Goal: Information Seeking & Learning: Stay updated

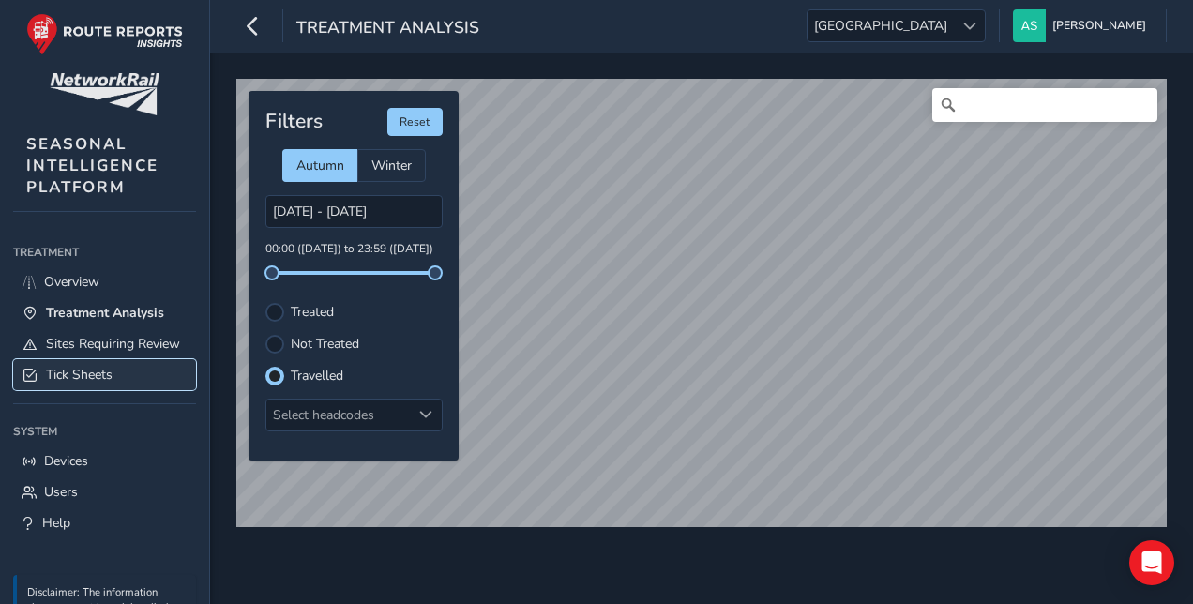
click at [116, 383] on link "Tick Sheets" at bounding box center [104, 374] width 183 height 31
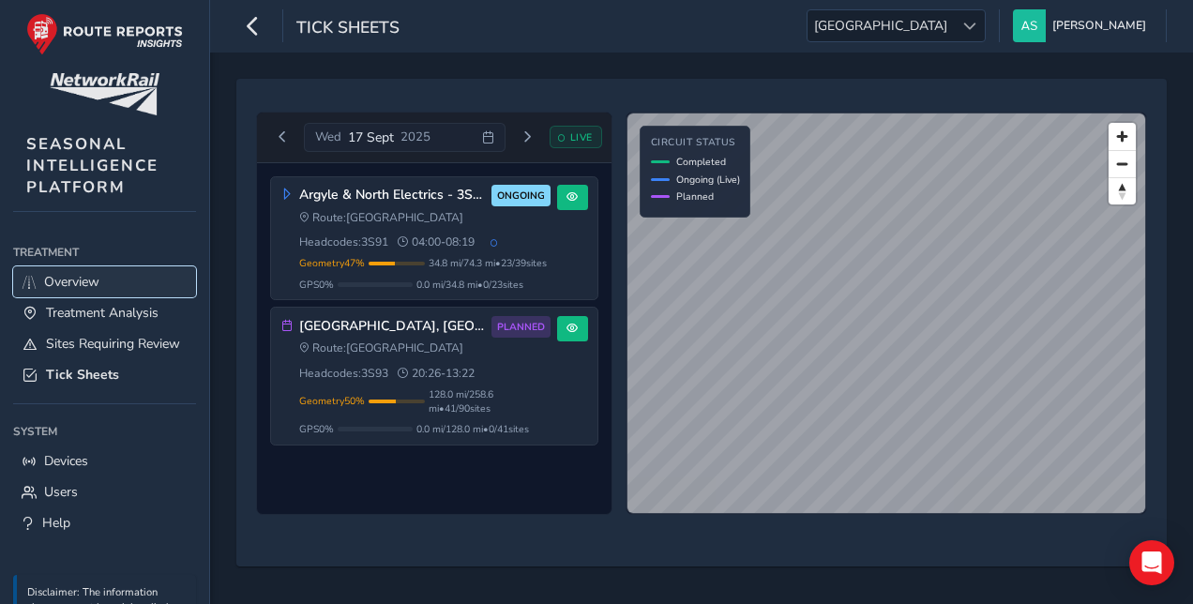
click at [122, 274] on link "Overview" at bounding box center [104, 281] width 183 height 31
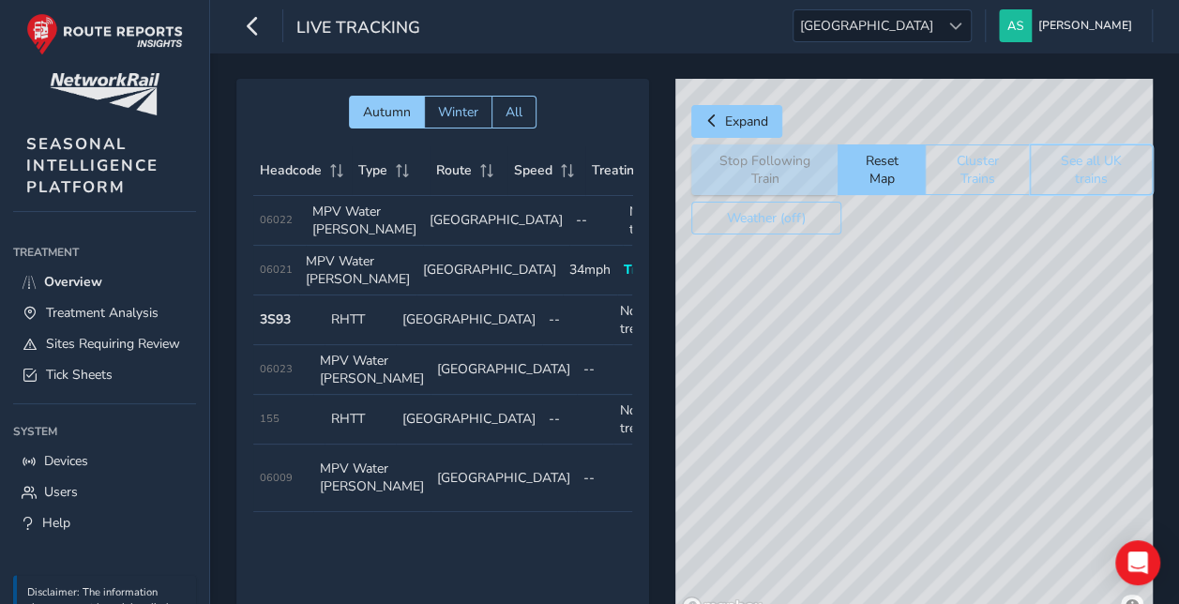
click at [1084, 171] on button "See all UK trains" at bounding box center [1091, 169] width 123 height 51
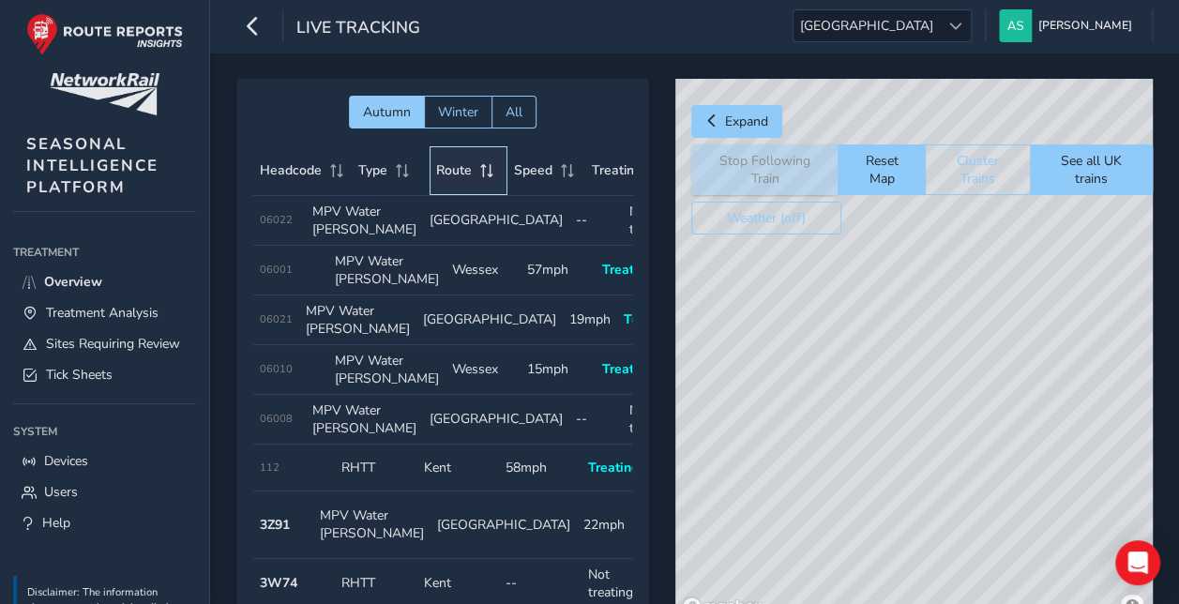
click at [451, 168] on span "Route" at bounding box center [454, 170] width 36 height 18
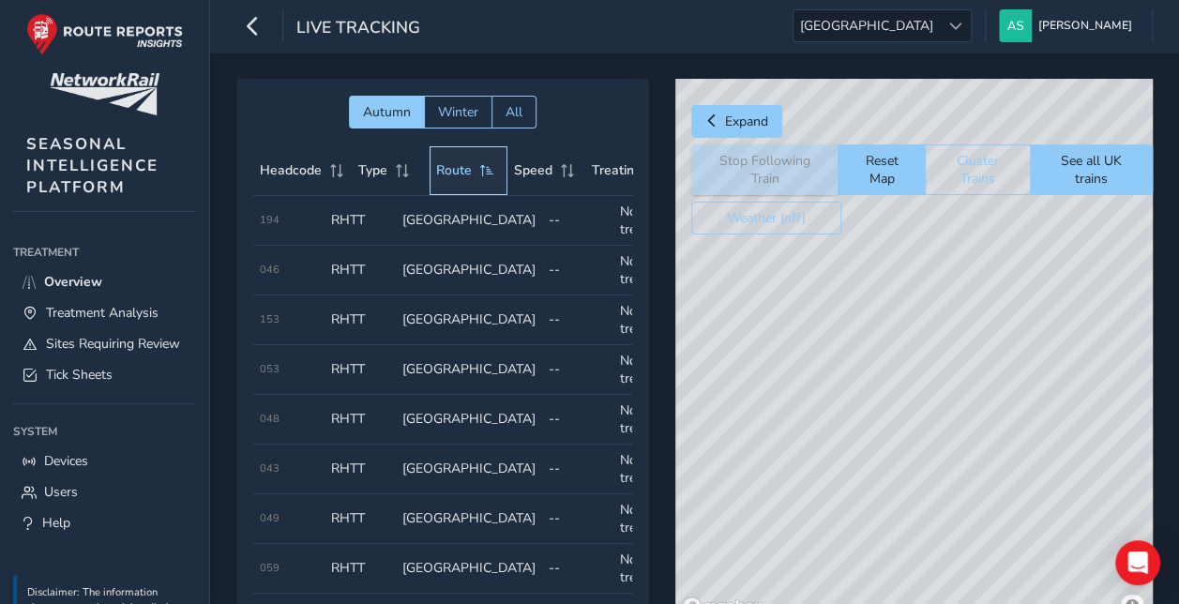
click at [451, 168] on span "Route" at bounding box center [454, 170] width 36 height 18
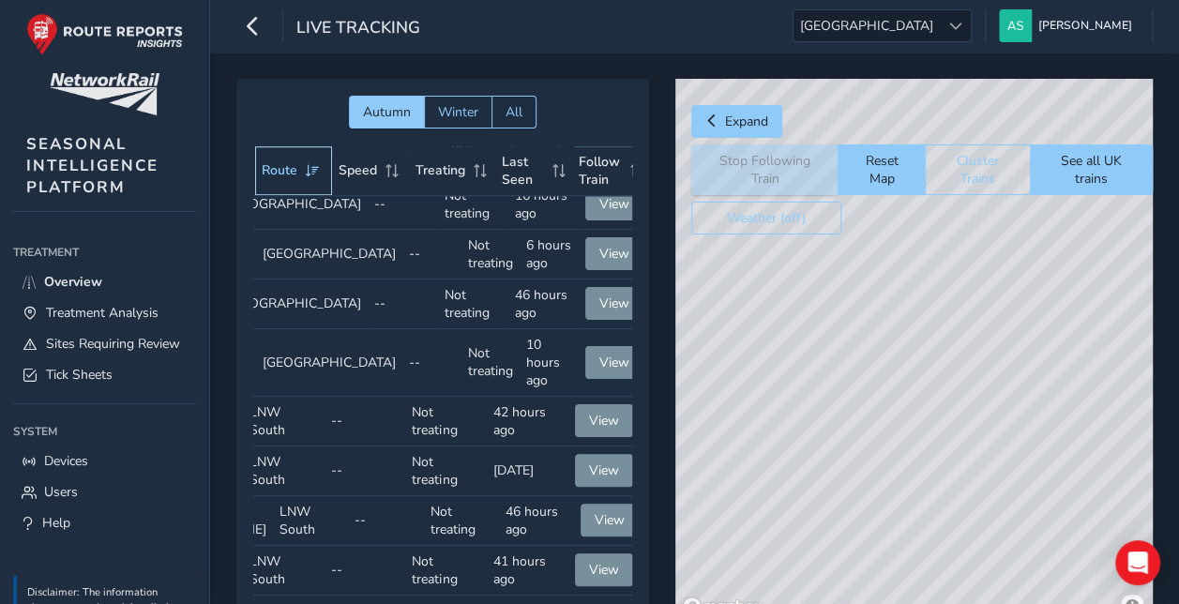
scroll to position [1032, 173]
click at [588, 163] on span "Follow" at bounding box center [608, 154] width 41 height 18
click at [946, 358] on div "© Mapbox © OpenStreetMap Improve this map" at bounding box center [913, 351] width 477 height 544
drag, startPoint x: 1064, startPoint y: 382, endPoint x: 998, endPoint y: 375, distance: 66.0
click at [998, 375] on div "© Mapbox © OpenStreetMap Improve this map" at bounding box center [913, 351] width 477 height 544
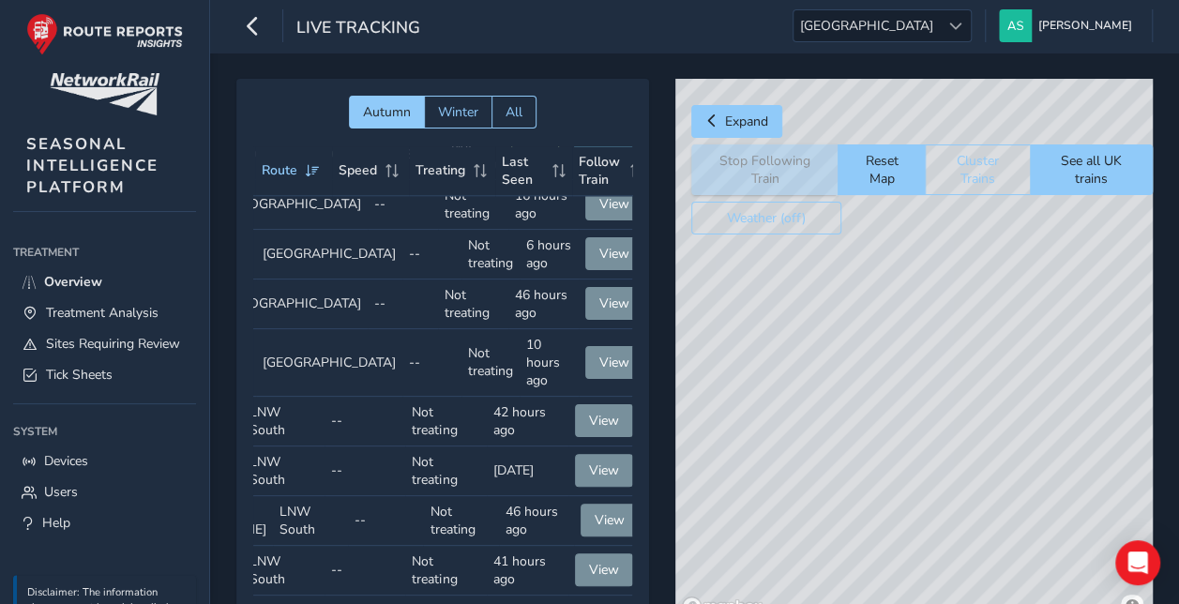
drag, startPoint x: 1052, startPoint y: 361, endPoint x: 912, endPoint y: 351, distance: 140.1
click at [912, 351] on div "© Mapbox © OpenStreetMap Improve this map" at bounding box center [913, 351] width 477 height 544
drag, startPoint x: 1000, startPoint y: 374, endPoint x: 1032, endPoint y: 426, distance: 60.7
click at [1032, 426] on div "© Mapbox © OpenStreetMap Improve this map" at bounding box center [913, 351] width 477 height 544
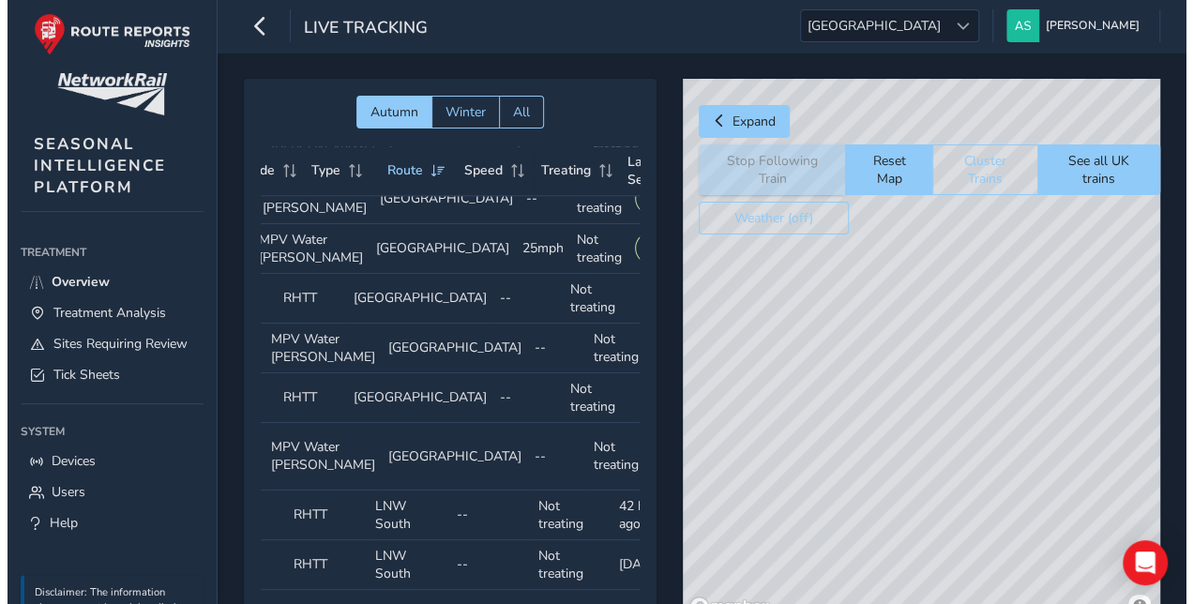
scroll to position [938, 173]
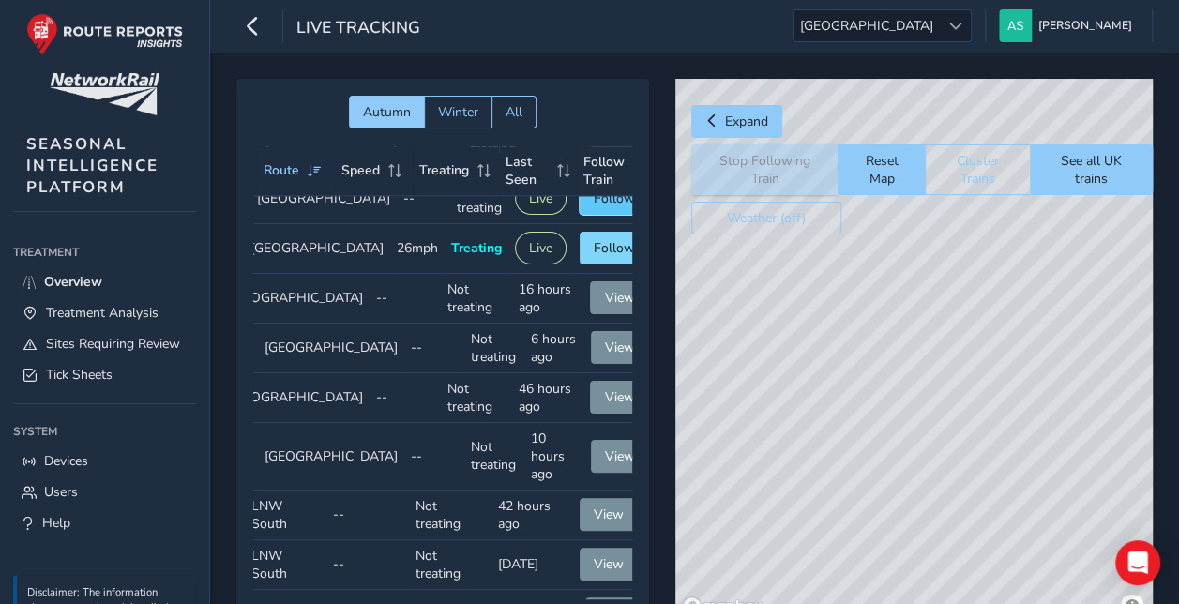
click at [594, 207] on span "Follow" at bounding box center [614, 198] width 41 height 18
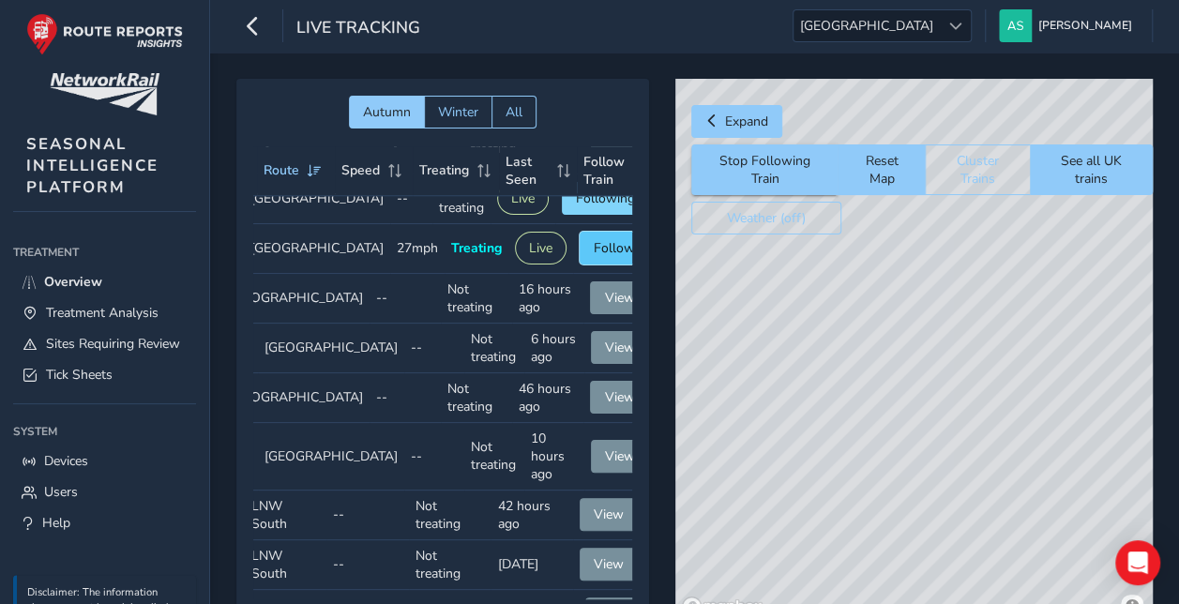
click at [594, 257] on span "Follow" at bounding box center [614, 248] width 41 height 18
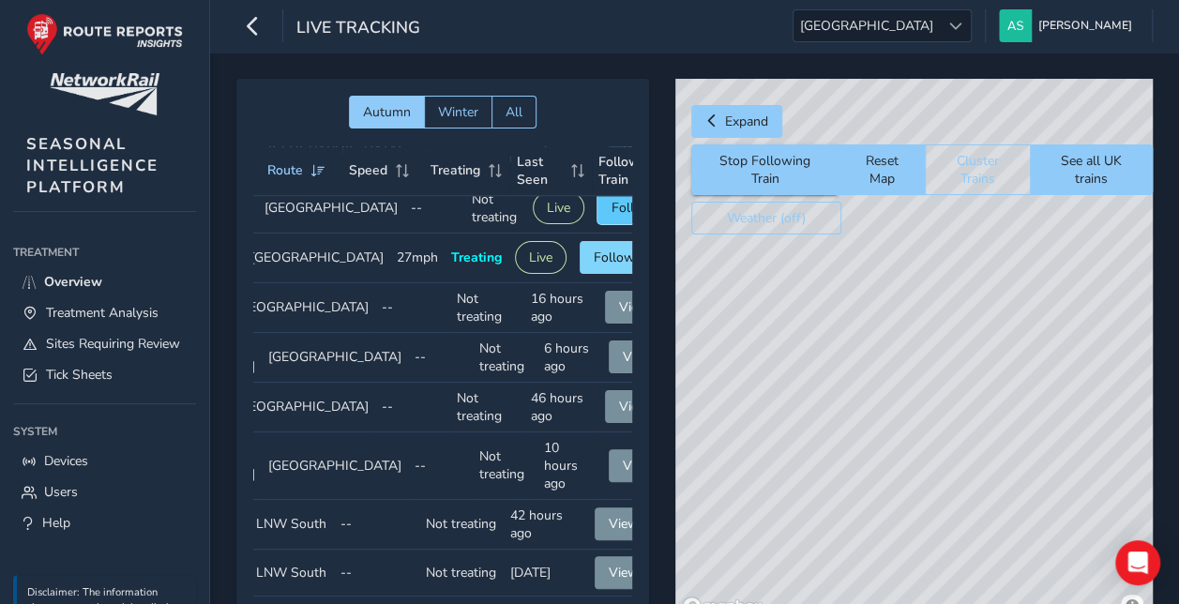
click at [598, 224] on button "Follow" at bounding box center [632, 207] width 69 height 33
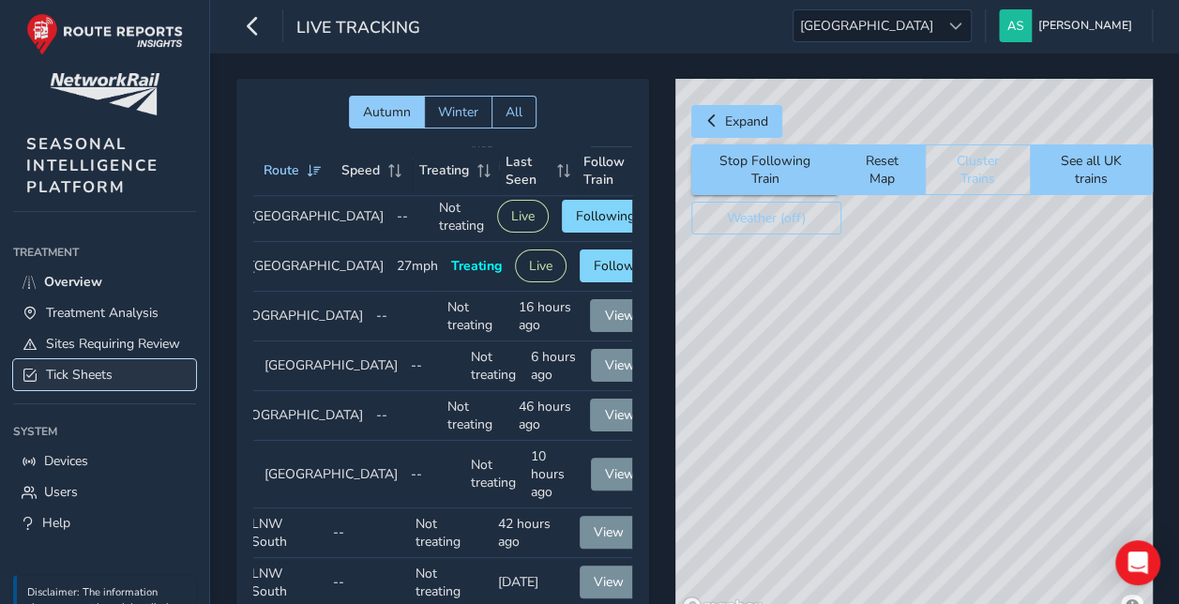
click at [122, 383] on link "Tick Sheets" at bounding box center [104, 374] width 183 height 31
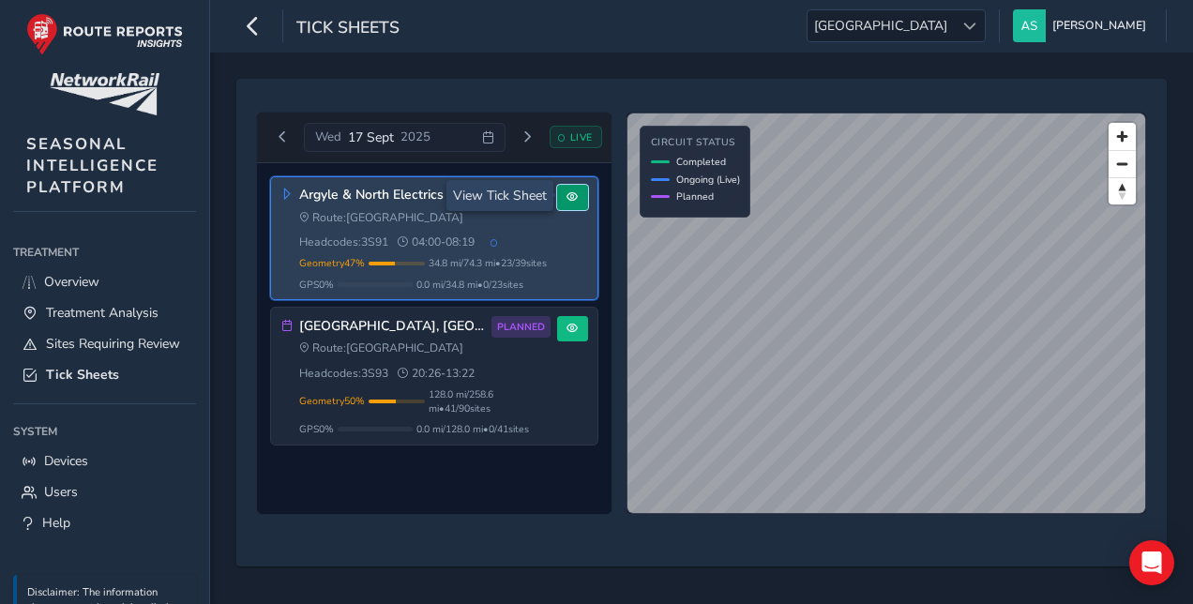
click at [569, 188] on button at bounding box center [572, 197] width 31 height 25
